Goal: Use online tool/utility: Utilize a website feature to perform a specific function

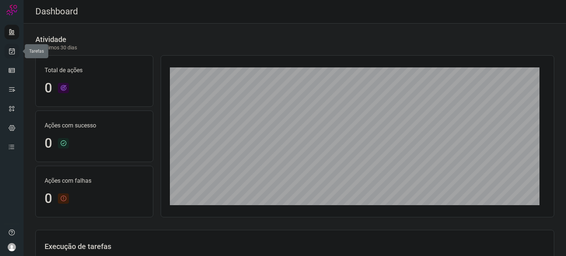
click at [15, 54] on icon at bounding box center [12, 51] width 8 height 7
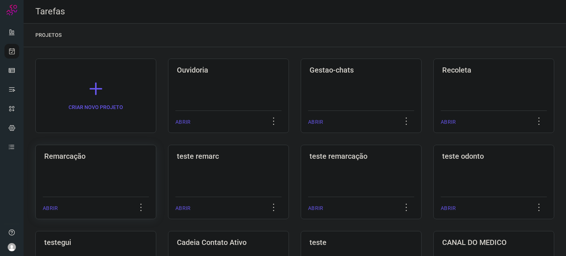
scroll to position [37, 0]
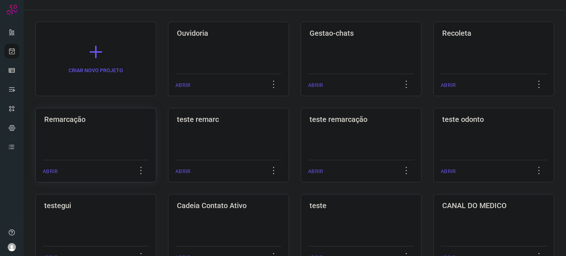
click at [119, 137] on div "Remarcação ABRIR" at bounding box center [95, 145] width 121 height 74
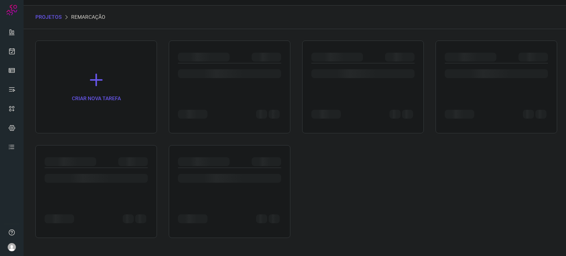
click at [119, 137] on div "CRIAR NOVA TAREFA" at bounding box center [294, 140] width 519 height 198
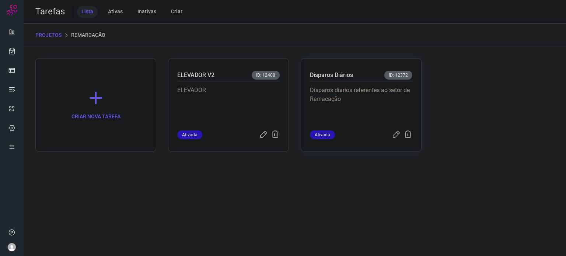
click at [388, 80] on div "Disparos Diários ID: 12372" at bounding box center [361, 76] width 102 height 11
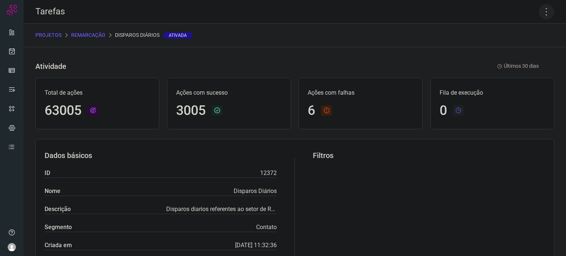
click at [539, 7] on icon at bounding box center [546, 11] width 15 height 15
click at [504, 48] on li "Executar" at bounding box center [514, 48] width 67 height 12
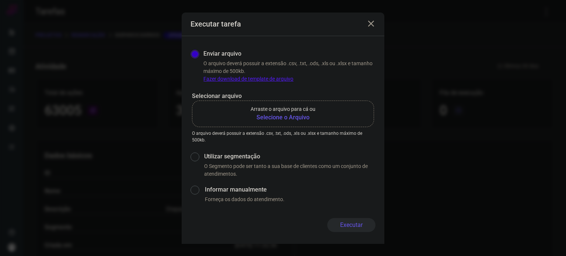
click at [301, 112] on p "Arraste o arquivo para cá ou" at bounding box center [283, 109] width 65 height 8
click at [0, 0] on input "Arraste o arquivo para cá ou Selecione o Arquivo" at bounding box center [0, 0] width 0 height 0
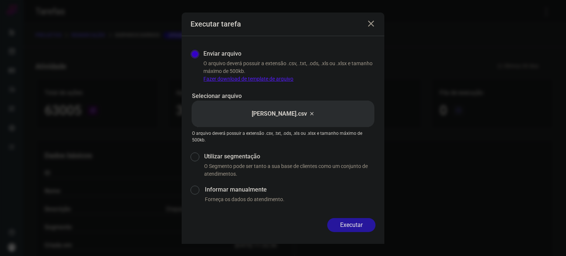
click at [348, 225] on button "Executar" at bounding box center [351, 225] width 48 height 14
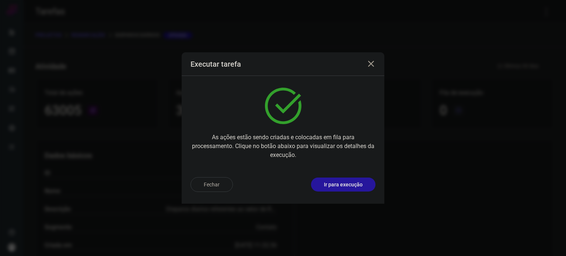
click at [344, 187] on p "Ir para execução" at bounding box center [343, 185] width 39 height 8
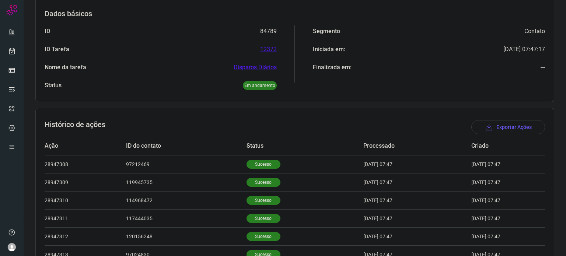
scroll to position [228, 0]
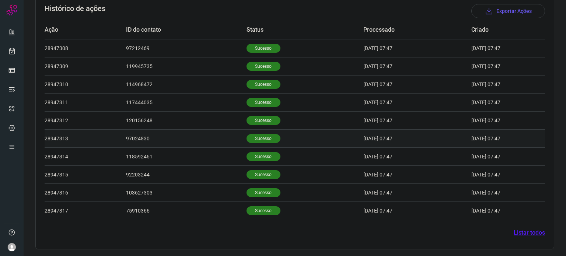
click at [261, 141] on p "Sucesso" at bounding box center [264, 138] width 34 height 9
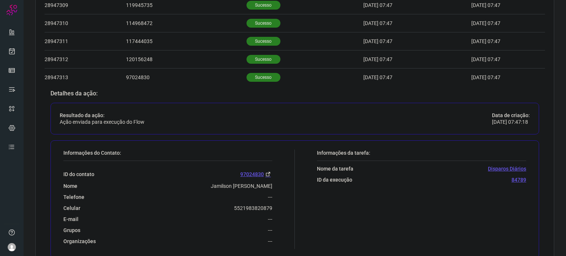
scroll to position [375, 0]
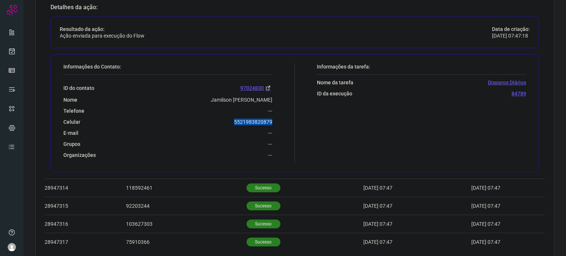
drag, startPoint x: 231, startPoint y: 124, endPoint x: 272, endPoint y: 122, distance: 41.0
click at [272, 122] on div "Informações do Contato: ID do contato 97024830 Nome Jamilson [PERSON_NAME] Tele…" at bounding box center [177, 113] width 235 height 100
copy p "5521983820879"
